Goal: Transaction & Acquisition: Purchase product/service

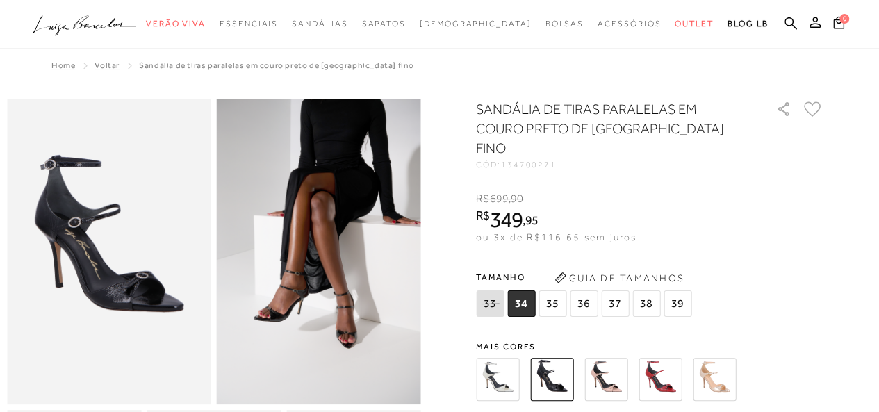
drag, startPoint x: 0, startPoint y: 0, endPoint x: 713, endPoint y: 361, distance: 798.8
click at [713, 361] on img at bounding box center [714, 379] width 43 height 43
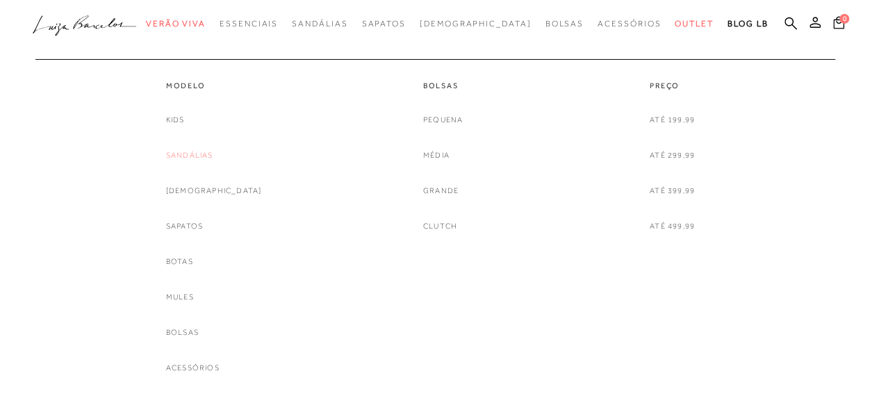
click at [201, 154] on link "Sandálias" at bounding box center [189, 155] width 47 height 15
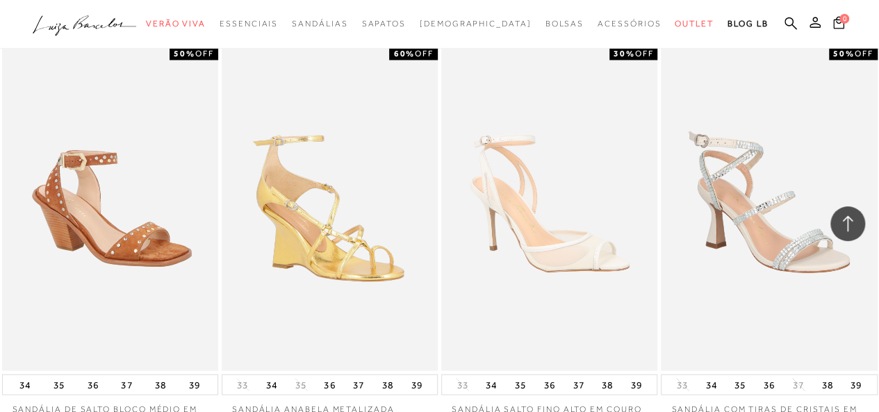
scroll to position [1435, 0]
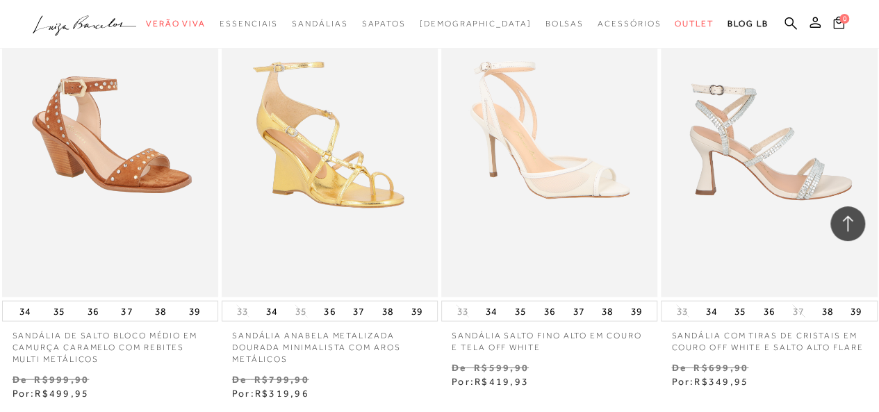
click at [762, 168] on img at bounding box center [769, 135] width 215 height 324
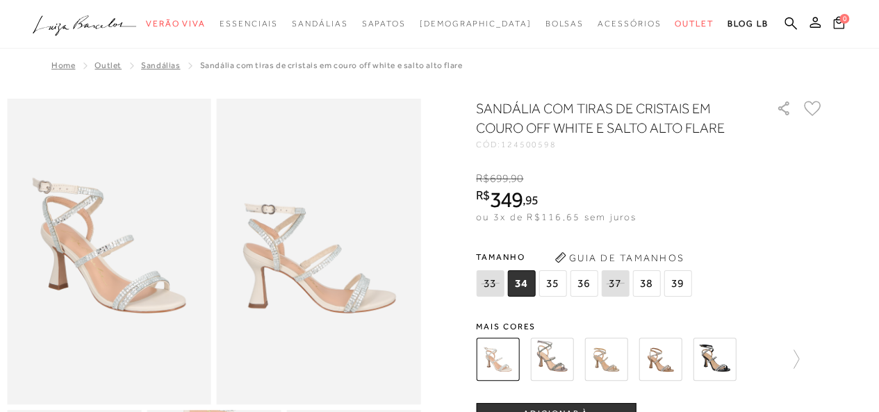
click at [614, 368] on img at bounding box center [605, 359] width 43 height 43
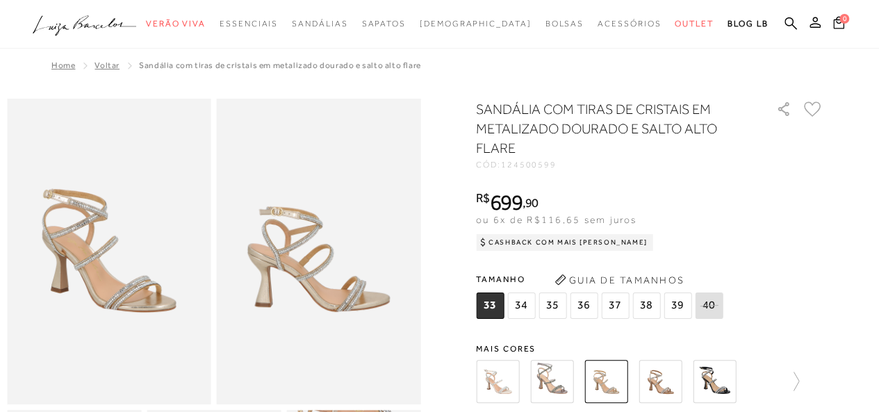
click at [507, 376] on img at bounding box center [497, 381] width 43 height 43
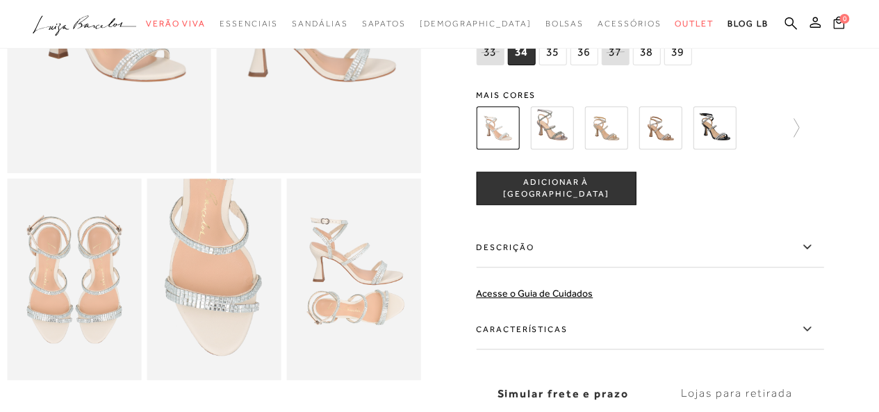
scroll to position [259, 0]
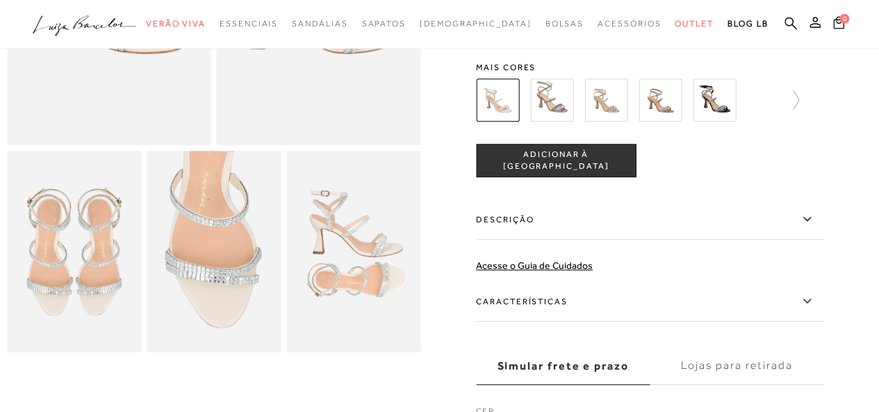
click at [574, 162] on span "ADICIONAR À [GEOGRAPHIC_DATA]" at bounding box center [556, 161] width 158 height 24
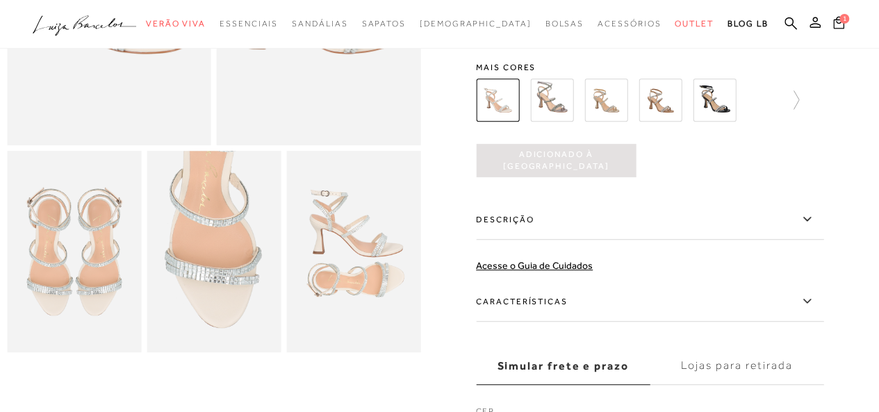
scroll to position [0, 0]
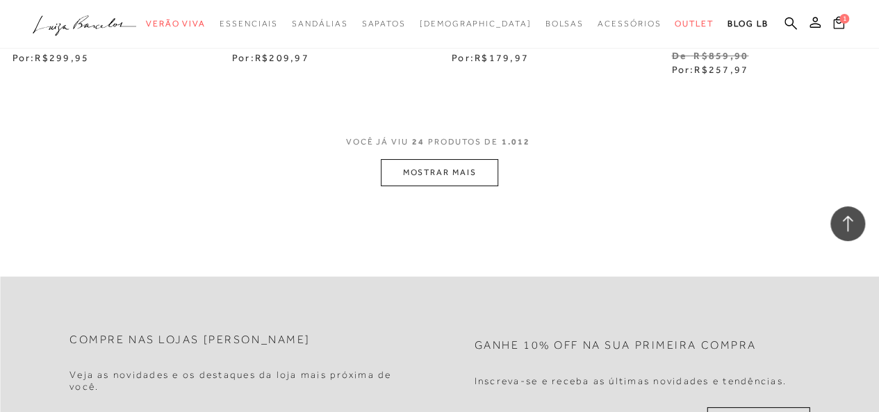
scroll to position [5270, 0]
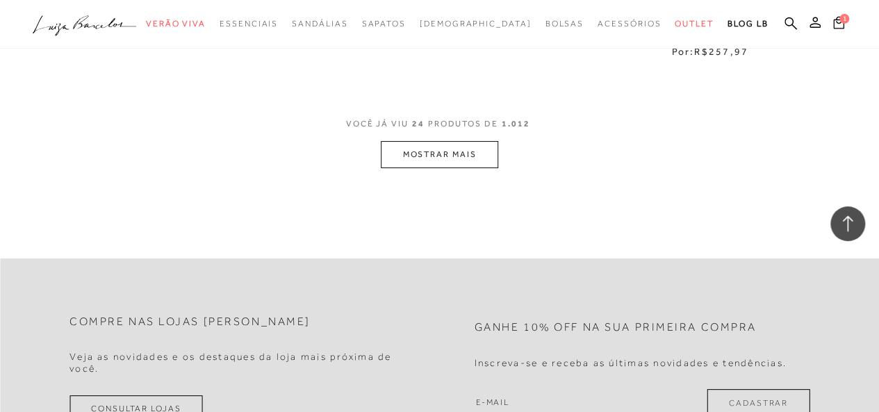
click at [415, 141] on button "MOSTRAR MAIS" at bounding box center [439, 154] width 117 height 27
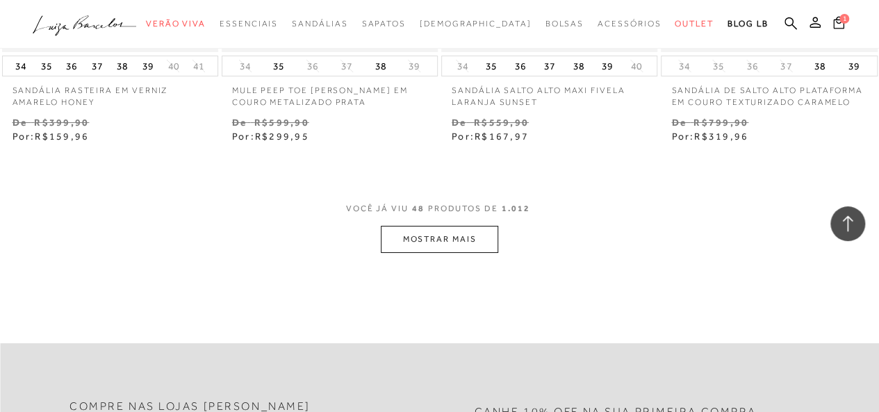
scroll to position [7845, 0]
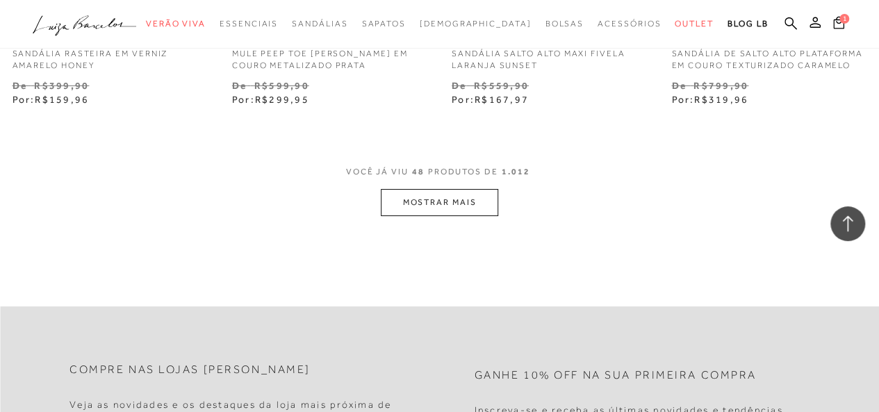
click at [445, 189] on button "MOSTRAR MAIS" at bounding box center [439, 202] width 117 height 27
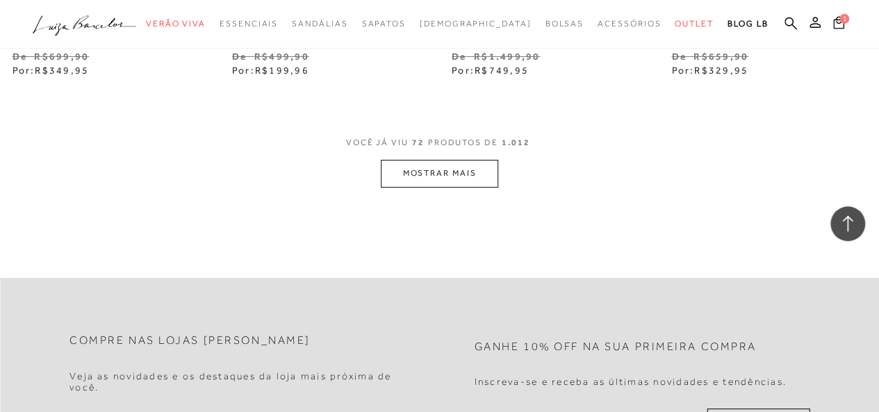
scroll to position [10430, 0]
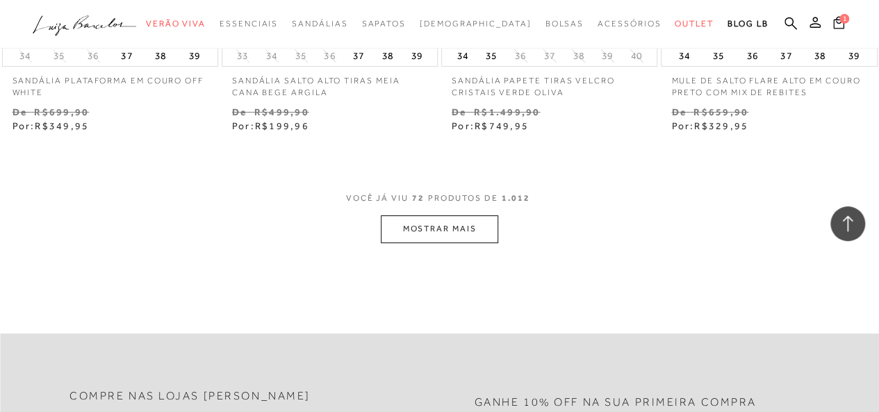
click at [467, 215] on button "MOSTRAR MAIS" at bounding box center [439, 228] width 117 height 27
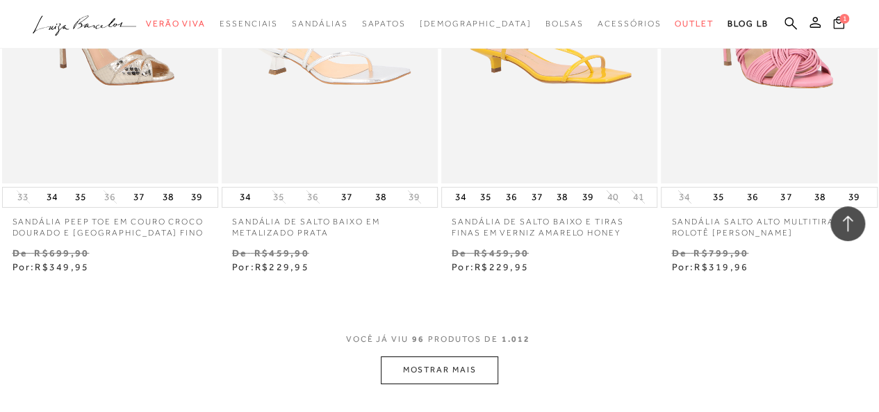
scroll to position [12940, 0]
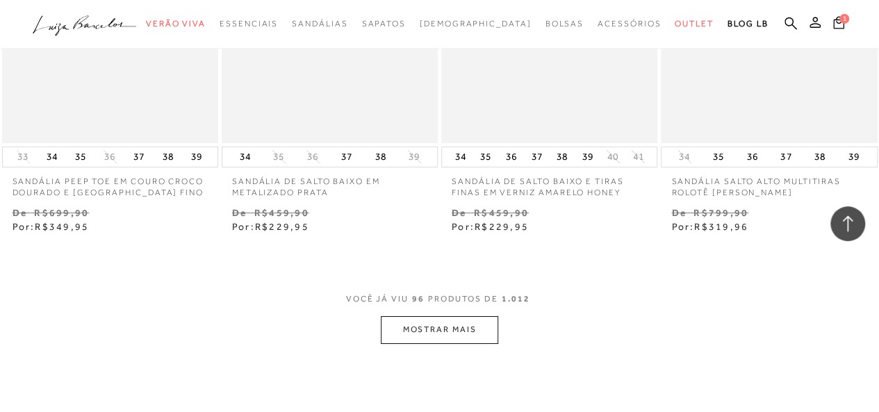
click at [474, 316] on button "MOSTRAR MAIS" at bounding box center [439, 329] width 117 height 27
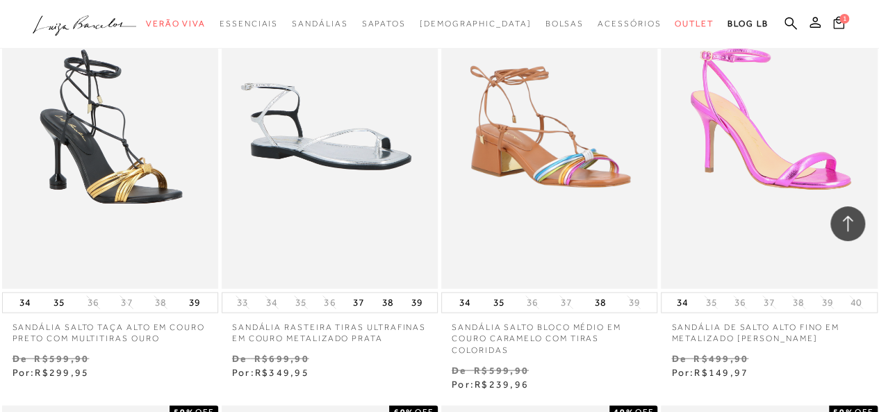
scroll to position [14543, 0]
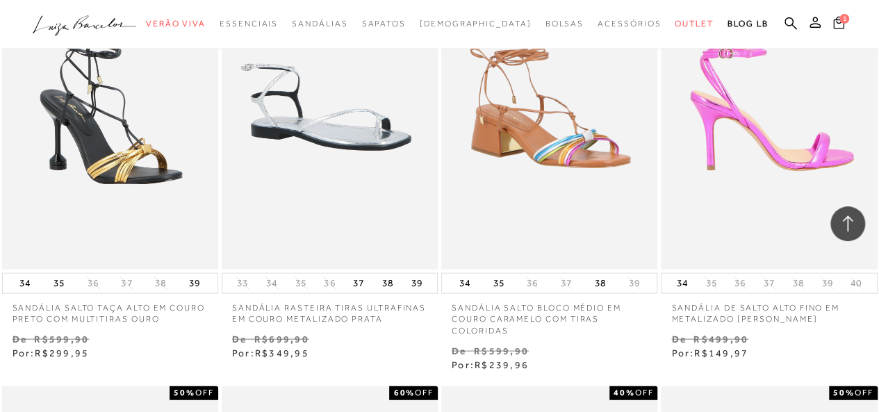
click at [784, 86] on img at bounding box center [769, 107] width 215 height 324
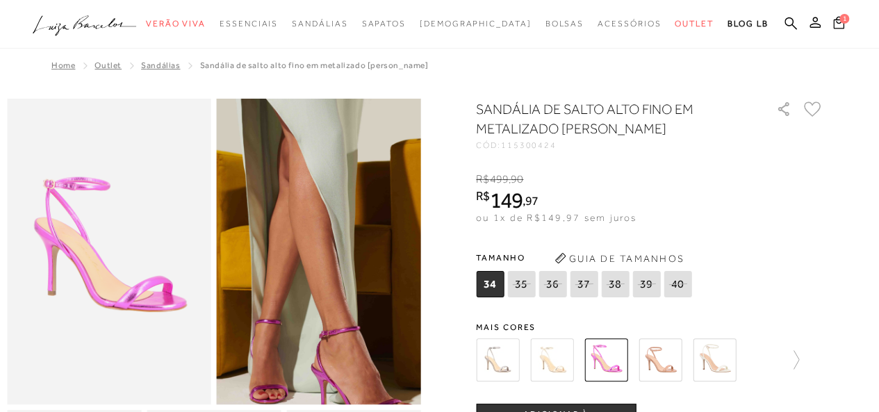
click at [320, 272] on img at bounding box center [320, 236] width 408 height 612
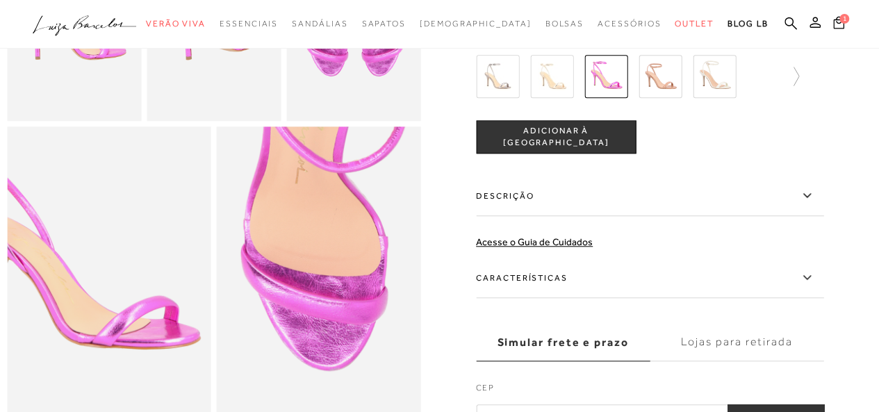
scroll to position [537, 0]
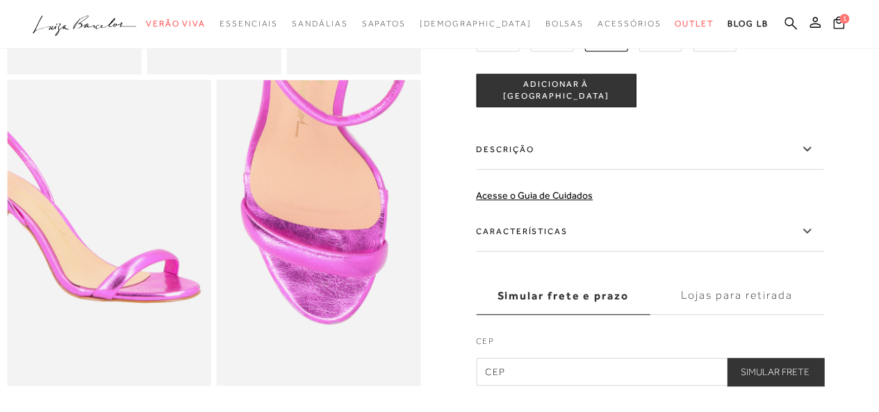
click at [577, 103] on span "ADICIONAR À [GEOGRAPHIC_DATA]" at bounding box center [556, 91] width 158 height 24
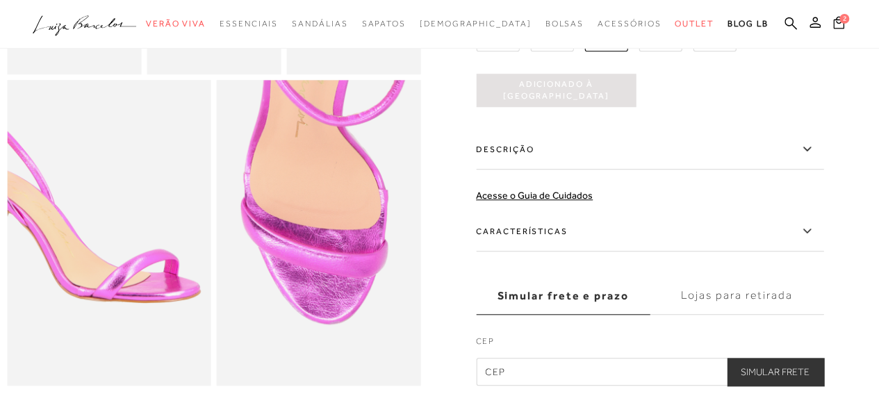
scroll to position [0, 0]
click at [839, 19] on span "2" at bounding box center [844, 18] width 10 height 10
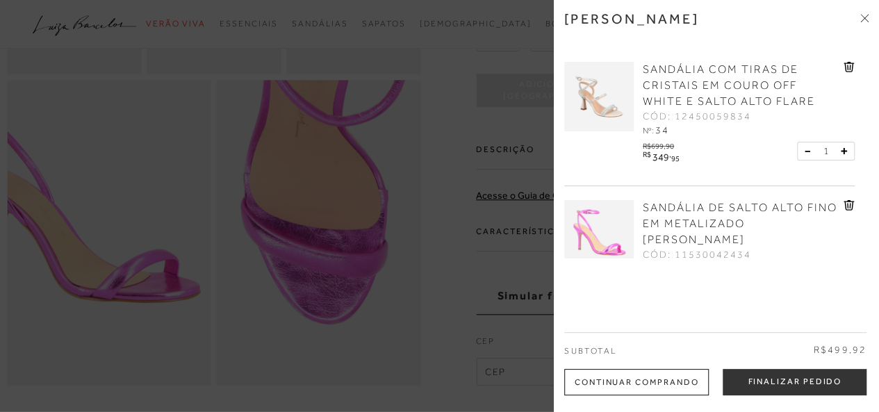
click at [847, 63] on icon at bounding box center [848, 67] width 10 height 10
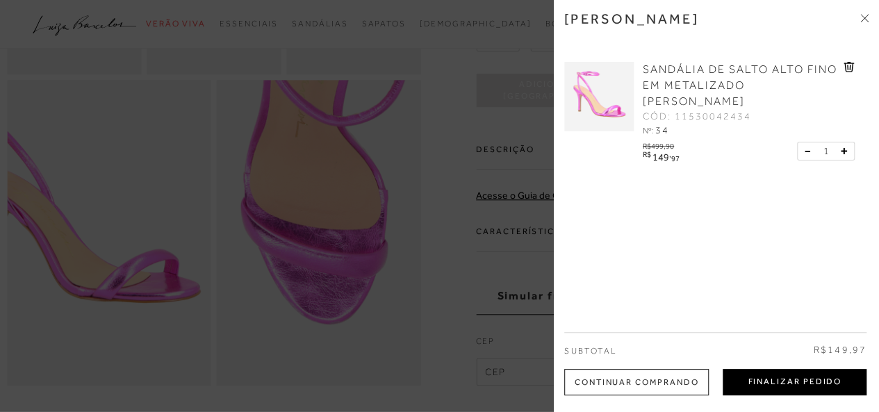
click at [789, 388] on button "Finalizar Pedido" at bounding box center [795, 382] width 144 height 26
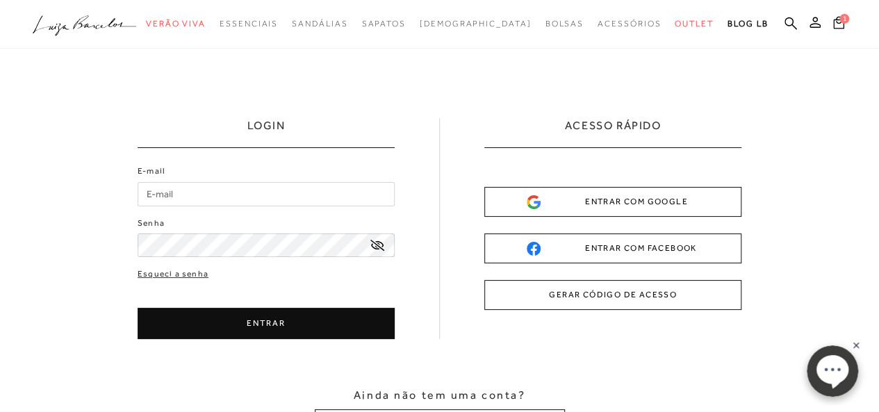
click at [274, 191] on input "E-mail" at bounding box center [266, 194] width 257 height 24
type input "[EMAIL_ADDRESS][DOMAIN_NAME]"
click at [260, 320] on button "ENTRAR" at bounding box center [266, 323] width 257 height 31
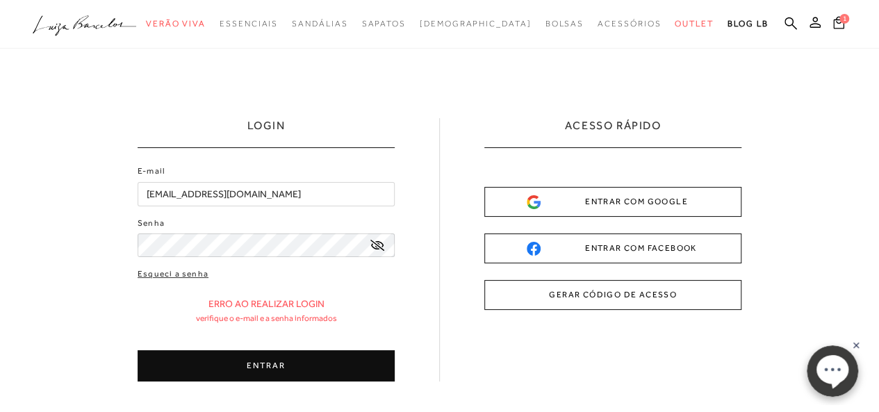
click at [263, 366] on button "ENTRAR" at bounding box center [266, 365] width 257 height 31
click at [189, 276] on link "Esqueci a senha" at bounding box center [173, 273] width 71 height 13
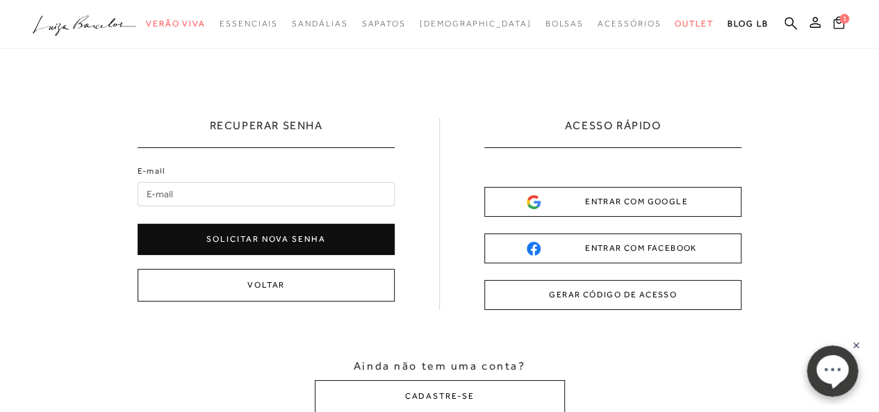
click at [308, 237] on button "Solicitar nova senha" at bounding box center [266, 239] width 257 height 31
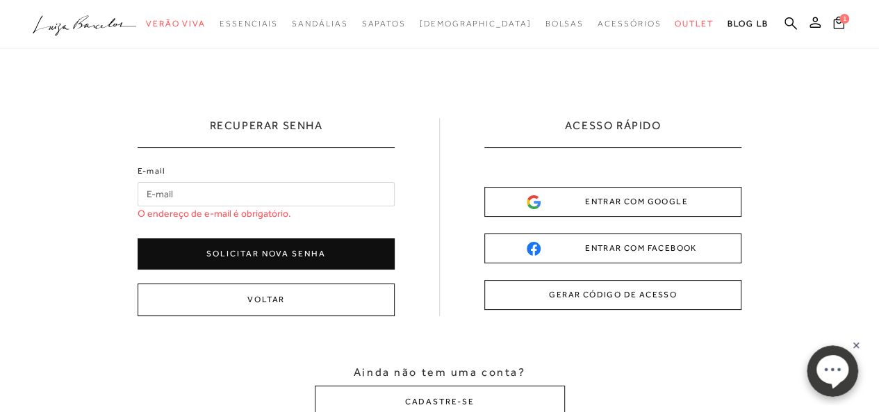
click at [203, 192] on input "E-mail" at bounding box center [266, 194] width 257 height 24
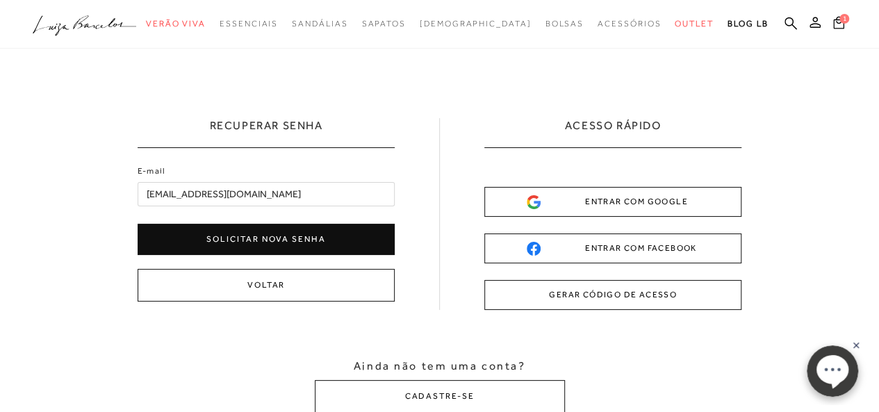
type input "[EMAIL_ADDRESS][DOMAIN_NAME]"
click at [291, 230] on button "Solicitar nova senha" at bounding box center [266, 239] width 257 height 31
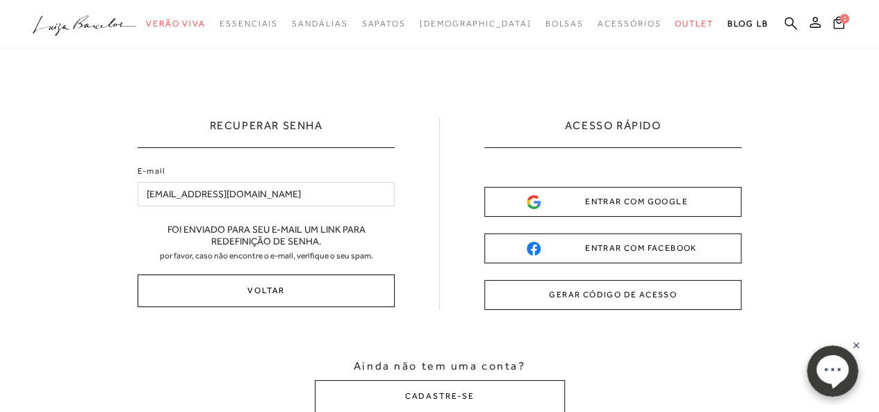
click at [278, 290] on button "Voltar" at bounding box center [266, 290] width 257 height 33
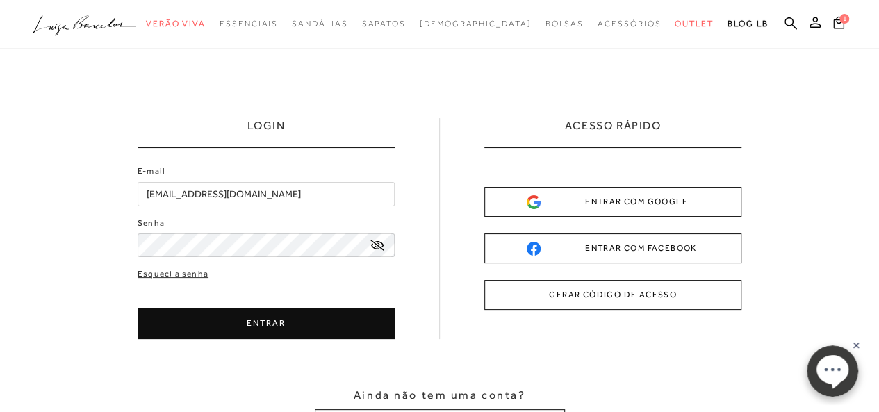
click at [297, 315] on button "ENTRAR" at bounding box center [266, 323] width 257 height 31
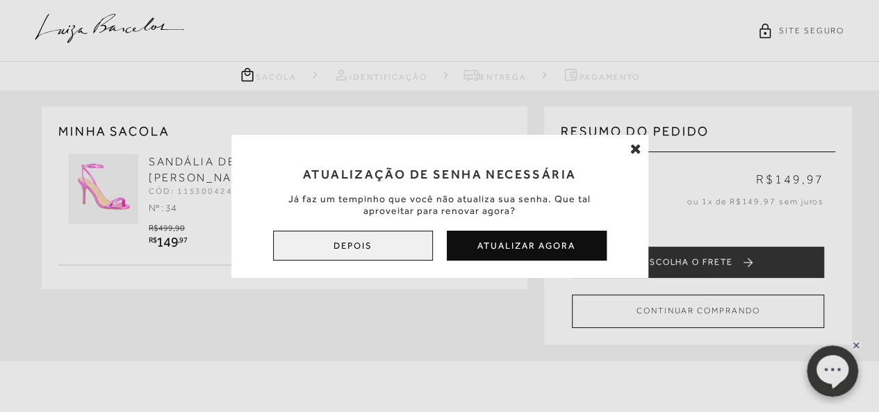
click at [393, 255] on button "Depois" at bounding box center [353, 246] width 160 height 30
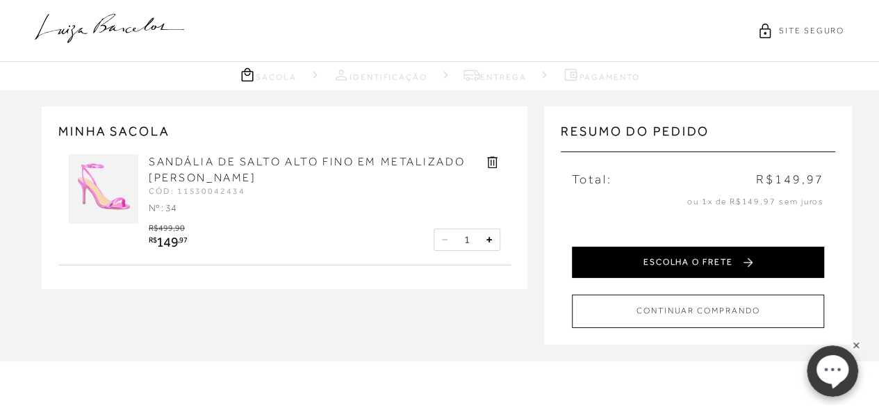
click at [649, 266] on button "ESCOLHA O FRETE" at bounding box center [698, 262] width 252 height 31
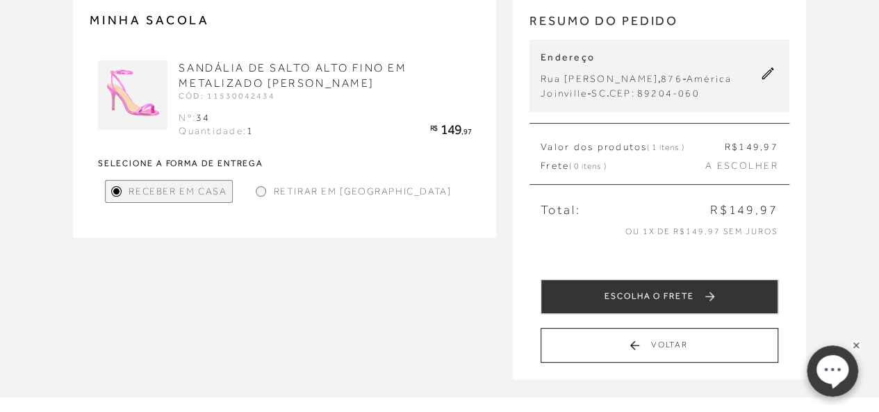
scroll to position [139, 0]
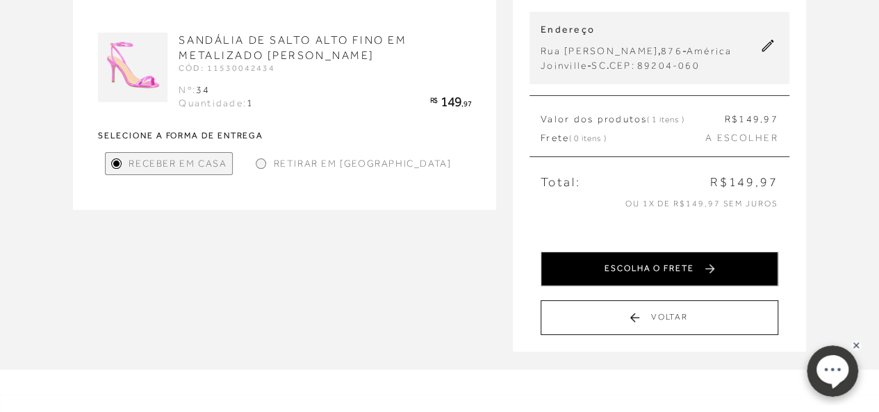
click at [646, 270] on button "ESCOLHA O FRETE" at bounding box center [659, 268] width 238 height 35
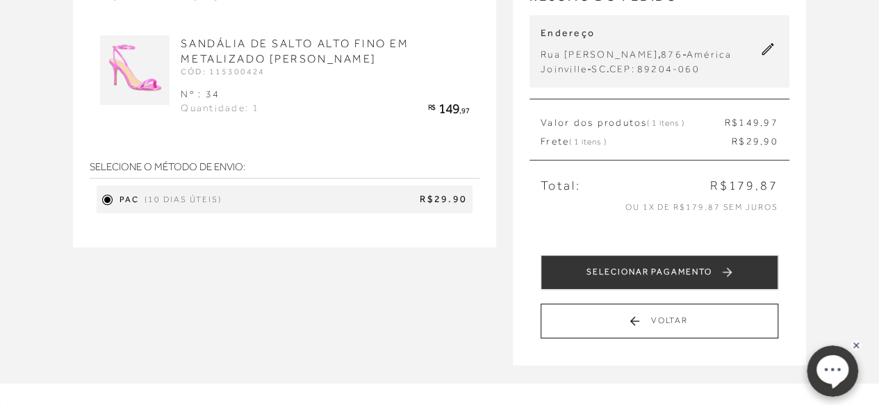
scroll to position [148, 0]
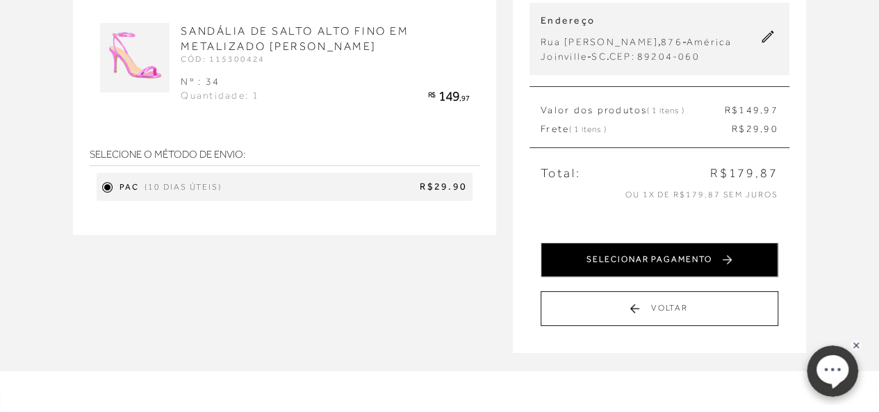
click at [660, 258] on button "SELECIONAR PAGAMENTO" at bounding box center [659, 259] width 238 height 35
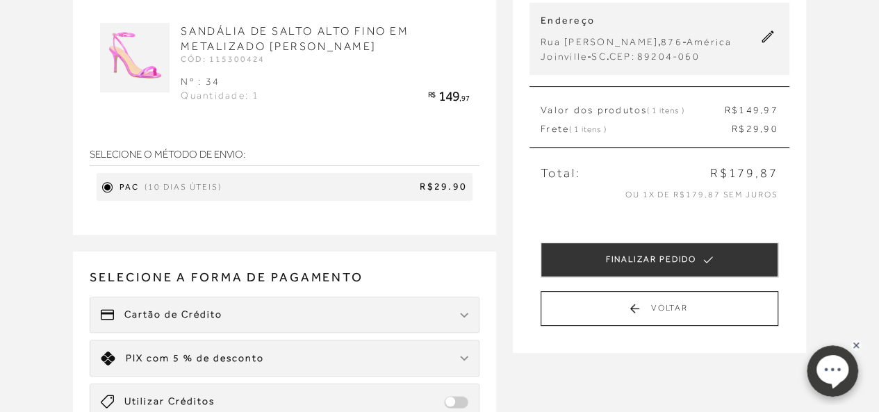
scroll to position [0, 0]
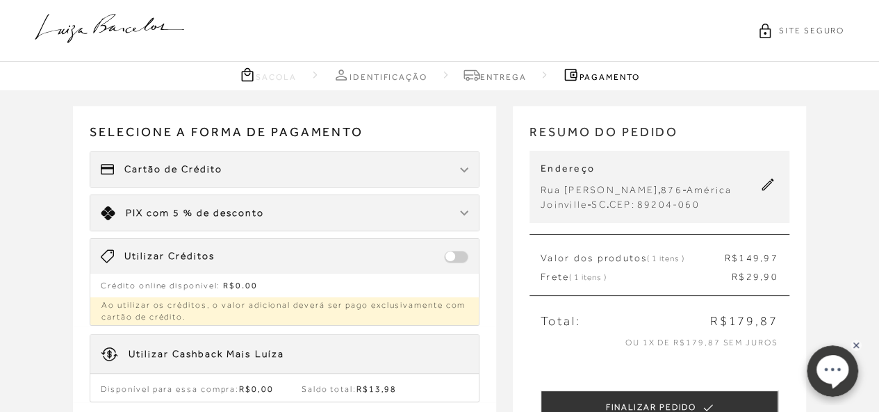
click at [467, 253] on span at bounding box center [456, 257] width 24 height 13
click at [470, 168] on div "Cartão de Crédito" at bounding box center [284, 169] width 388 height 35
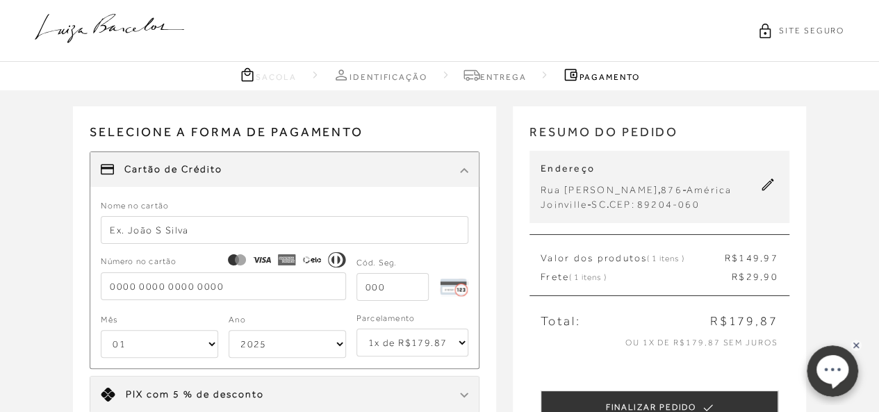
click at [361, 235] on input "text" at bounding box center [285, 230] width 368 height 28
type input "[PERSON_NAME]"
click at [259, 291] on input "tel" at bounding box center [223, 286] width 245 height 28
type input "[CREDIT_CARD_NUMBER]"
click at [383, 295] on input "tel" at bounding box center [392, 287] width 72 height 28
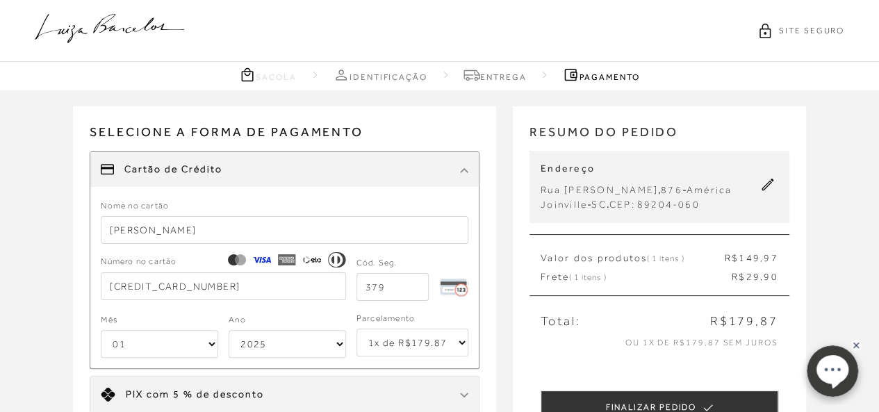
type input "379"
click at [215, 345] on select "01 02 03 04 05 06 07 08 09 10 11 12" at bounding box center [159, 344] width 117 height 28
select select "11"
click at [101, 330] on select "01 02 03 04 05 06 07 08 09 10 11 12" at bounding box center [159, 344] width 117 height 28
click at [344, 347] on select "2025 2026 2027 2028 2029 2030 2031 2032 2033 2034 2035 2036 2037 2038 2039 2040…" at bounding box center [287, 344] width 117 height 28
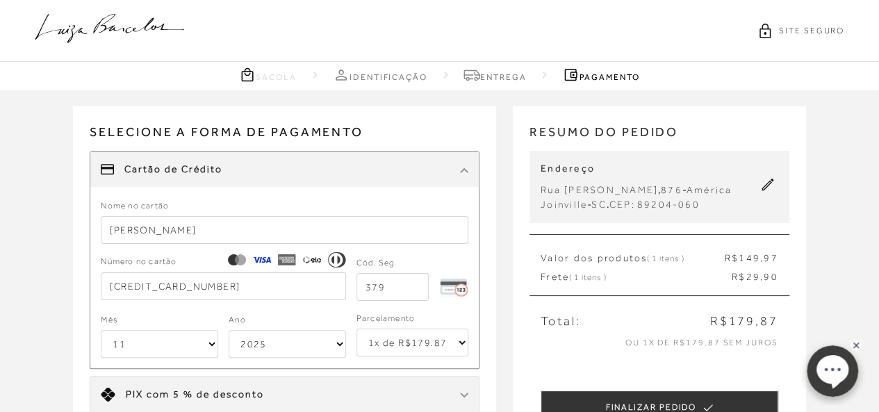
select select "2028"
click at [229, 330] on select "2025 2026 2027 2028 2029 2030 2031 2032 2033 2034 2035 2036 2037 2038 2039 2040…" at bounding box center [287, 344] width 117 height 28
drag, startPoint x: 471, startPoint y: 331, endPoint x: 534, endPoint y: 404, distance: 96.5
click at [534, 90] on div "Receber em casa SANDÁLIA DE SALTO ALTO FINO EM METALIZADO [PERSON_NAME] CÓD: 11…" at bounding box center [439, 90] width 879 height 0
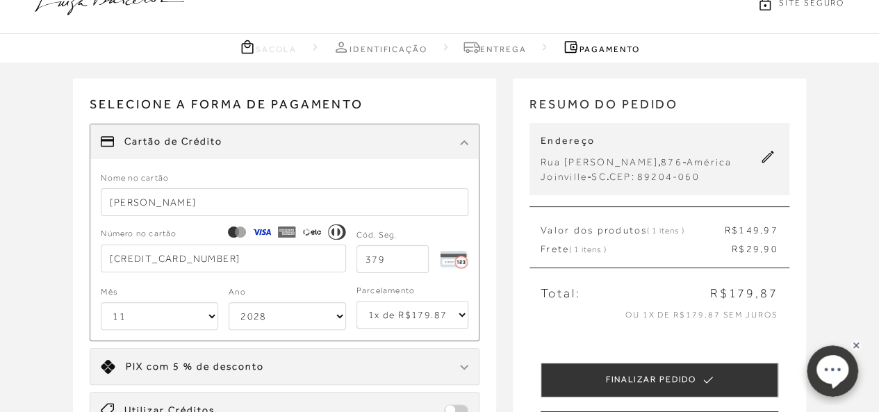
scroll to position [148, 0]
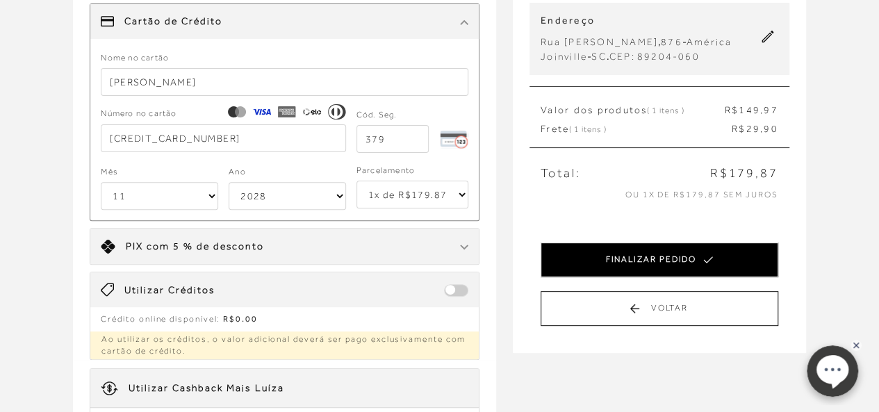
click at [641, 252] on button "FINALIZAR PEDIDO" at bounding box center [659, 259] width 238 height 35
select select "11"
select select "2028"
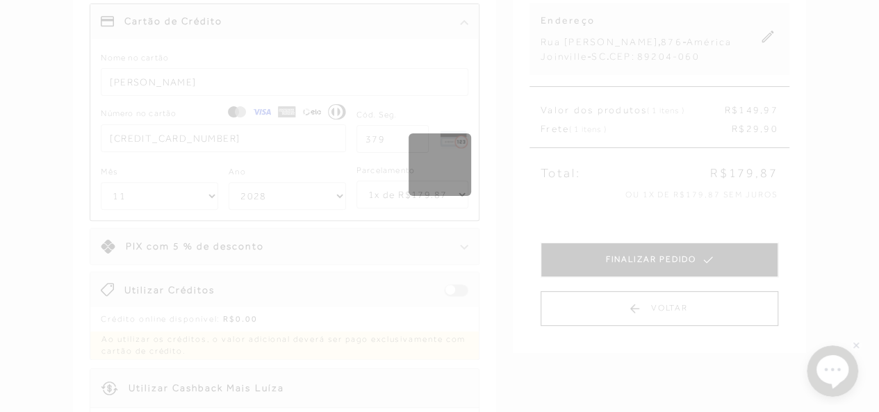
scroll to position [0, 0]
